Goal: Task Accomplishment & Management: Use online tool/utility

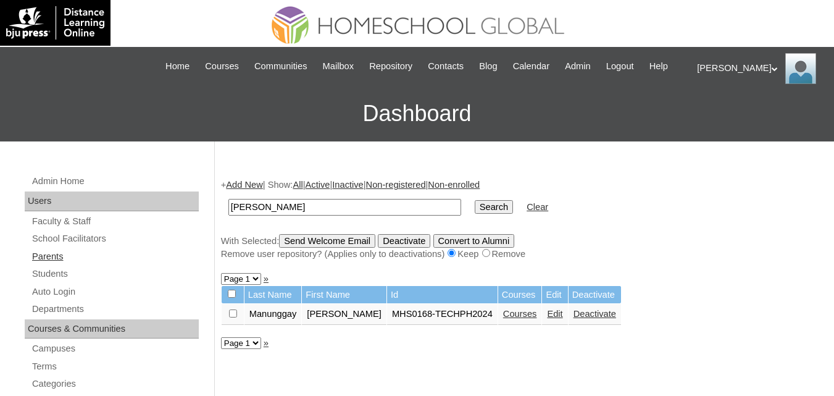
click at [46, 264] on link "Parents" at bounding box center [115, 256] width 168 height 15
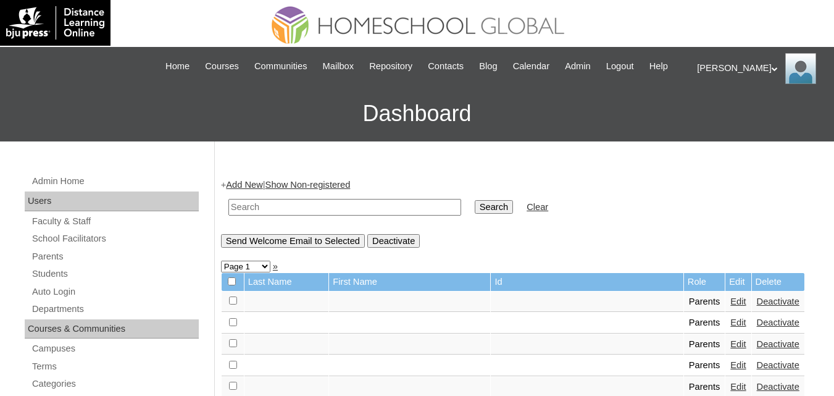
click at [296, 216] on input "text" at bounding box center [345, 207] width 233 height 17
paste input "Rebecca"
type input "Rebecca"
click at [475, 200] on input "Search" at bounding box center [494, 207] width 38 height 14
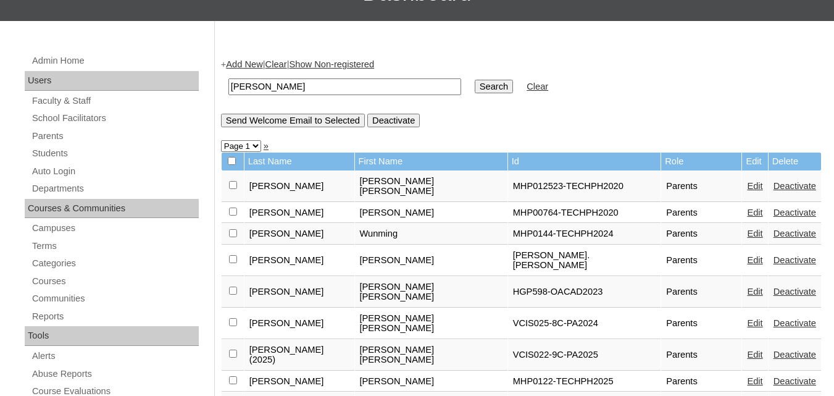
scroll to position [124, 0]
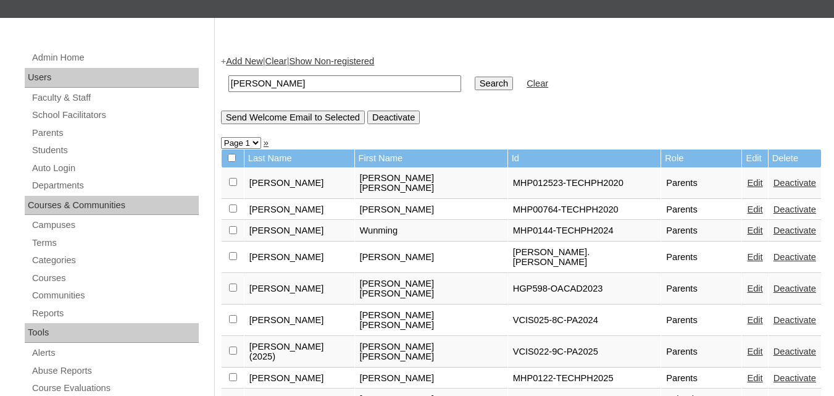
click at [508, 238] on td "MHP0144-TECHPH2024" at bounding box center [584, 231] width 153 height 21
click at [64, 176] on link "Auto Login" at bounding box center [115, 168] width 168 height 15
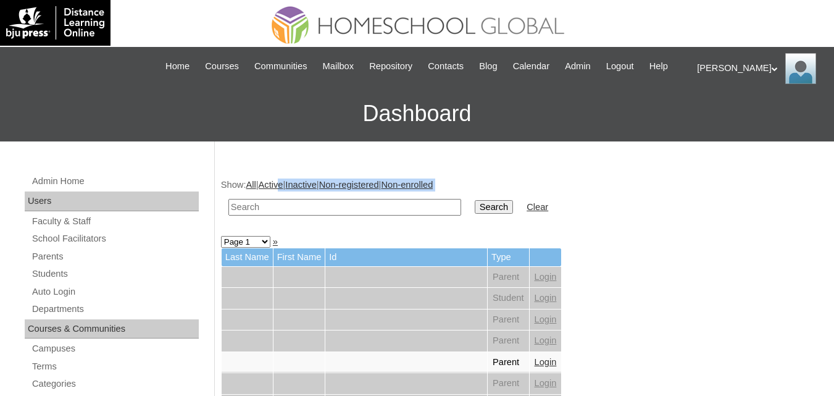
drag, startPoint x: 285, startPoint y: 212, endPoint x: 280, endPoint y: 230, distance: 18.0
click at [279, 216] on input "text" at bounding box center [345, 207] width 233 height 17
paste input "Wunming"
type input "Wunming"
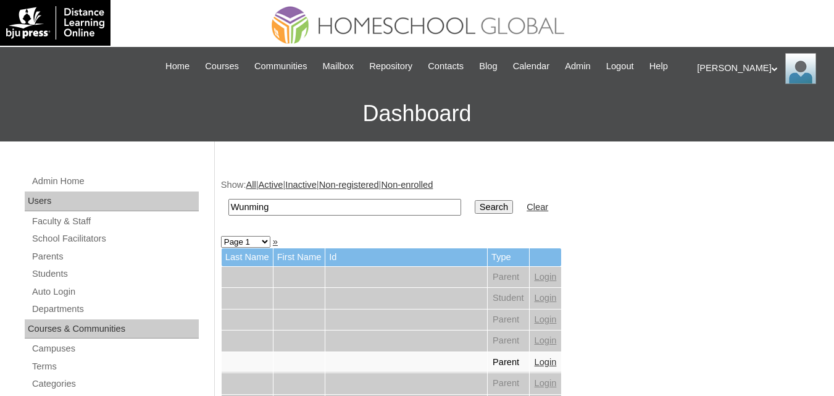
click at [475, 214] on input "Search" at bounding box center [494, 207] width 38 height 14
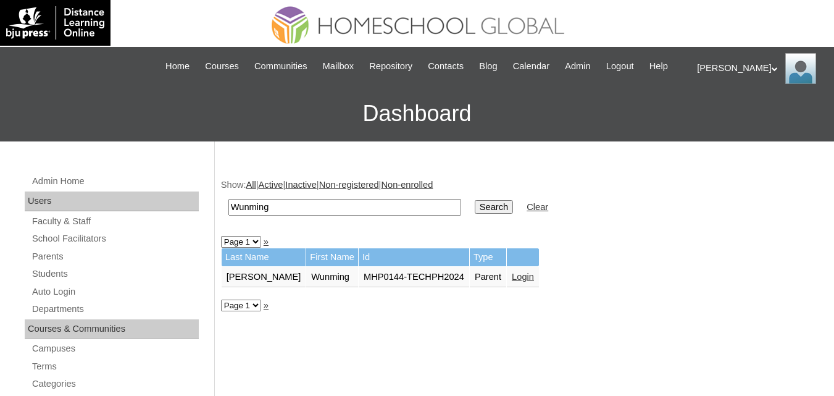
click at [512, 282] on link "Login" at bounding box center [523, 277] width 22 height 10
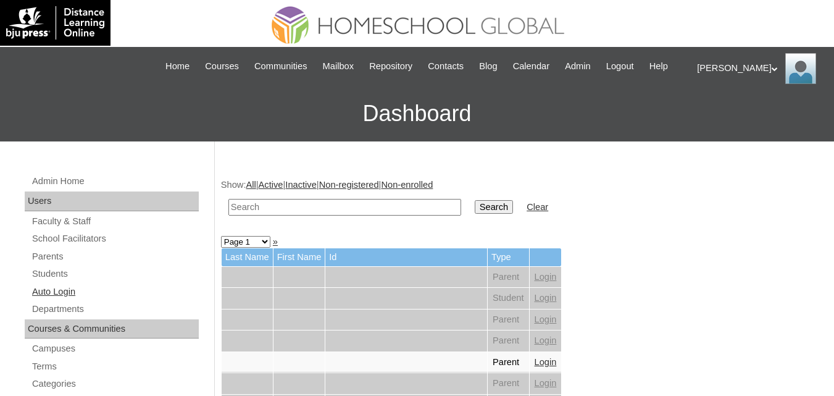
click at [69, 300] on link "Auto Login" at bounding box center [115, 291] width 168 height 15
click at [337, 216] on input "text" at bounding box center [345, 207] width 233 height 17
paste input "[PERSON_NAME]"
type input "[PERSON_NAME]"
click at [475, 200] on input "Search" at bounding box center [494, 207] width 38 height 14
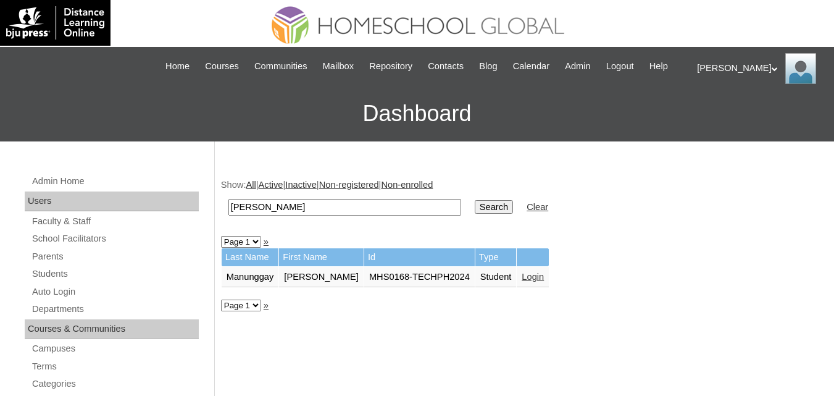
click at [534, 282] on link "Login" at bounding box center [533, 277] width 22 height 10
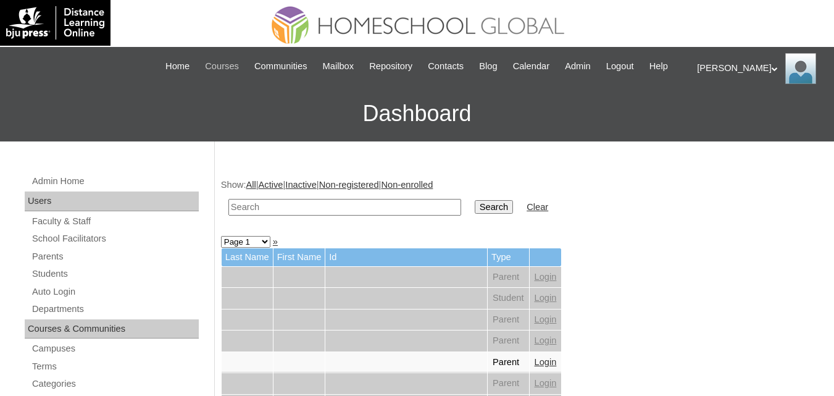
click at [227, 65] on span "Courses" at bounding box center [222, 66] width 34 height 14
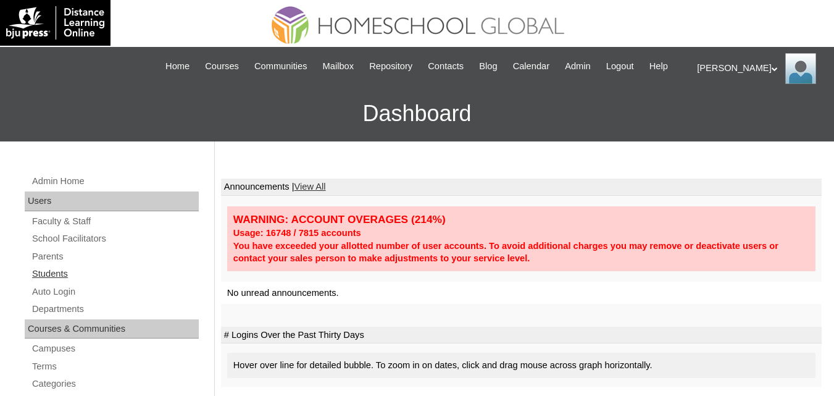
click at [43, 282] on link "Students" at bounding box center [115, 273] width 168 height 15
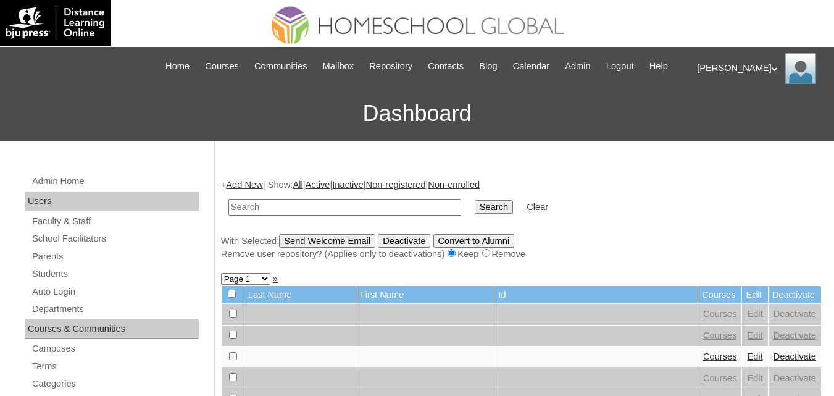
click at [53, 300] on link "Auto Login" at bounding box center [115, 291] width 168 height 15
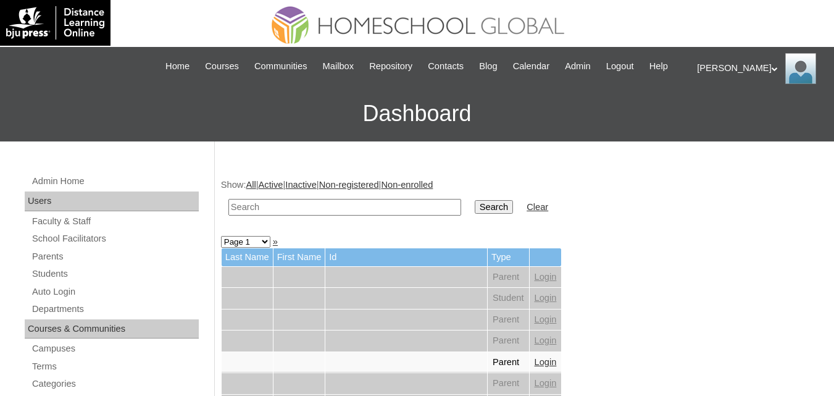
click at [271, 216] on input "text" at bounding box center [345, 207] width 233 height 17
paste input "Wayne Walter"
type input "Wayne Walter"
click at [475, 214] on input "Search" at bounding box center [494, 207] width 38 height 14
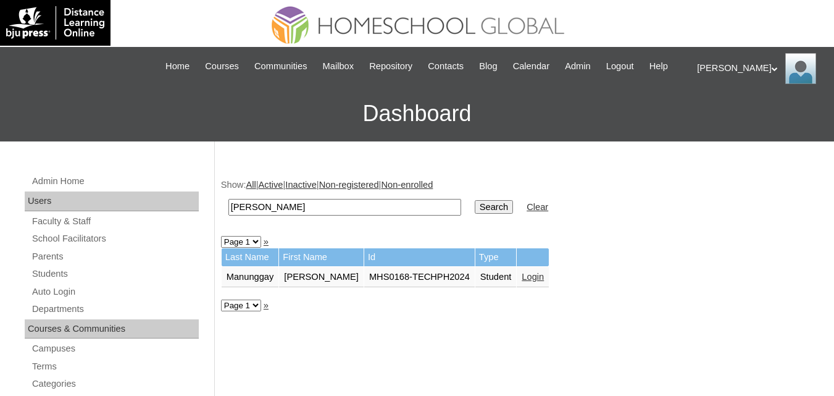
click at [522, 282] on link "Login" at bounding box center [533, 277] width 22 height 10
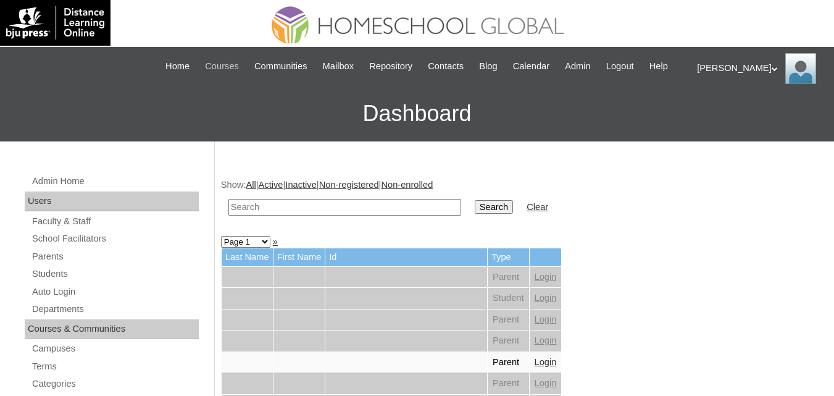
click at [229, 59] on span "Courses" at bounding box center [222, 66] width 34 height 14
